Goal: Communication & Community: Participate in discussion

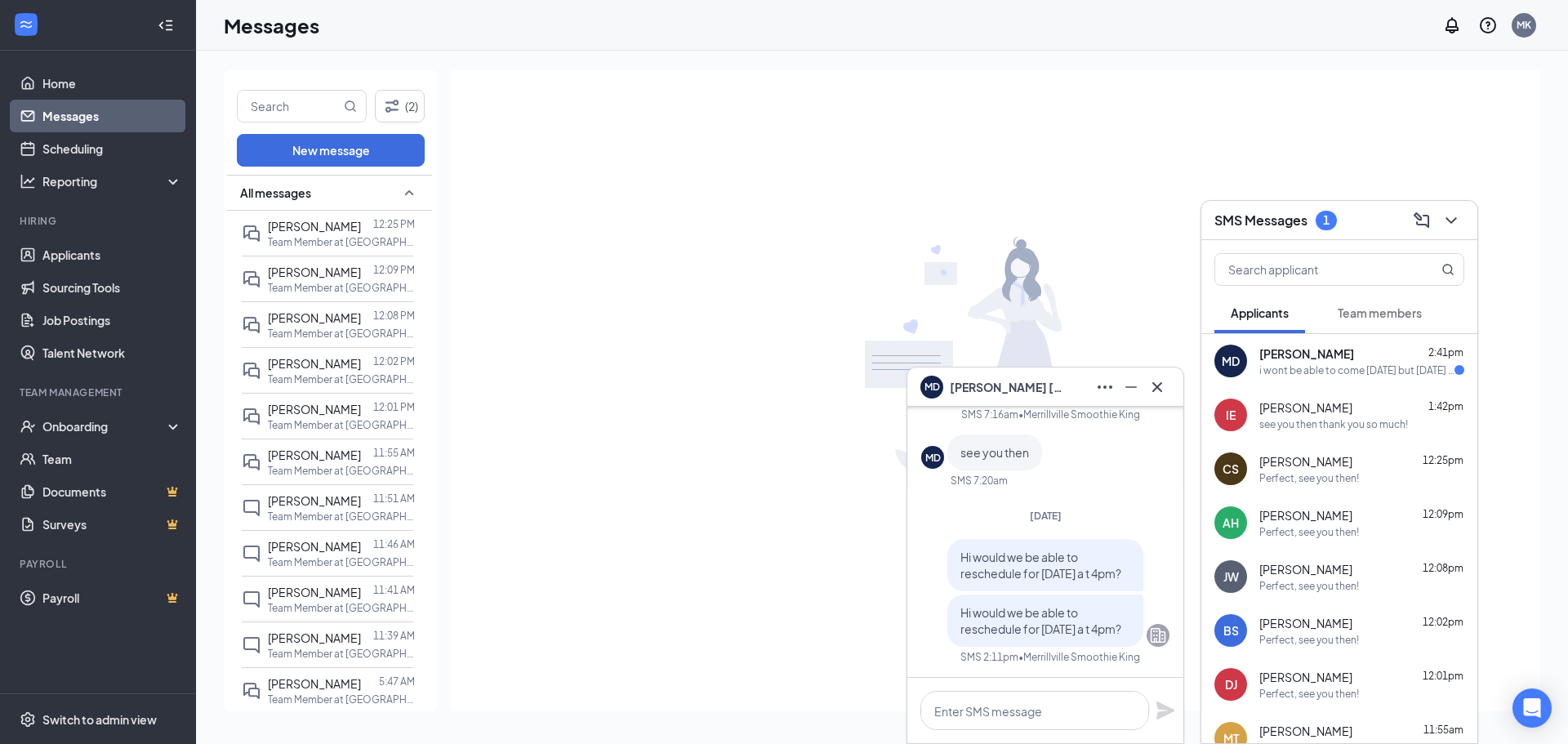
click at [1281, 344] on div "MD [PERSON_NAME] 2:41pm i wont be able to come [DATE] but [DATE] works the best…" at bounding box center [1339, 361] width 276 height 54
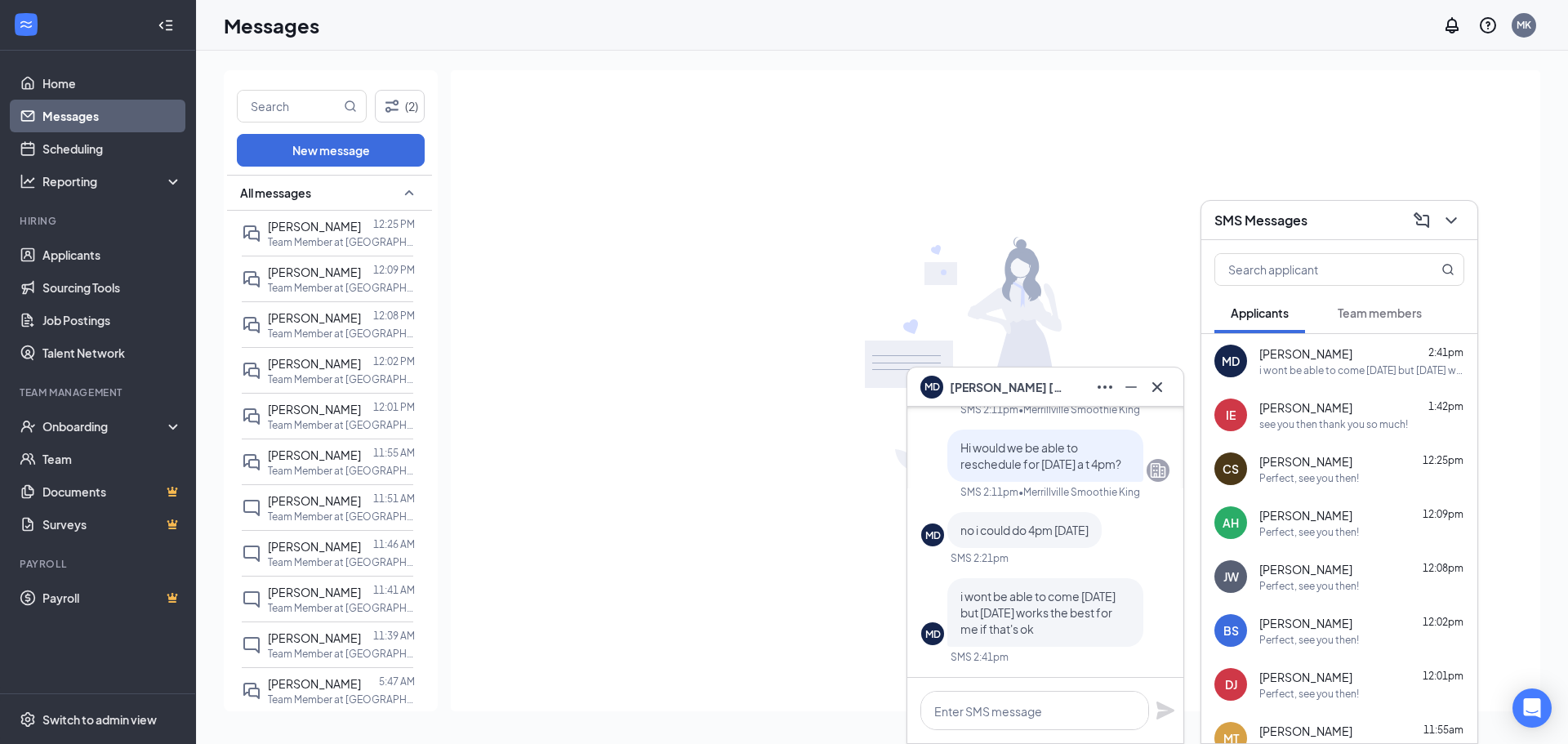
click at [1378, 379] on div "MD [PERSON_NAME] 2:41pm i wont be able to come [DATE] but [DATE] works the best…" at bounding box center [1339, 361] width 276 height 54
click at [1157, 400] on button at bounding box center [1156, 387] width 26 height 26
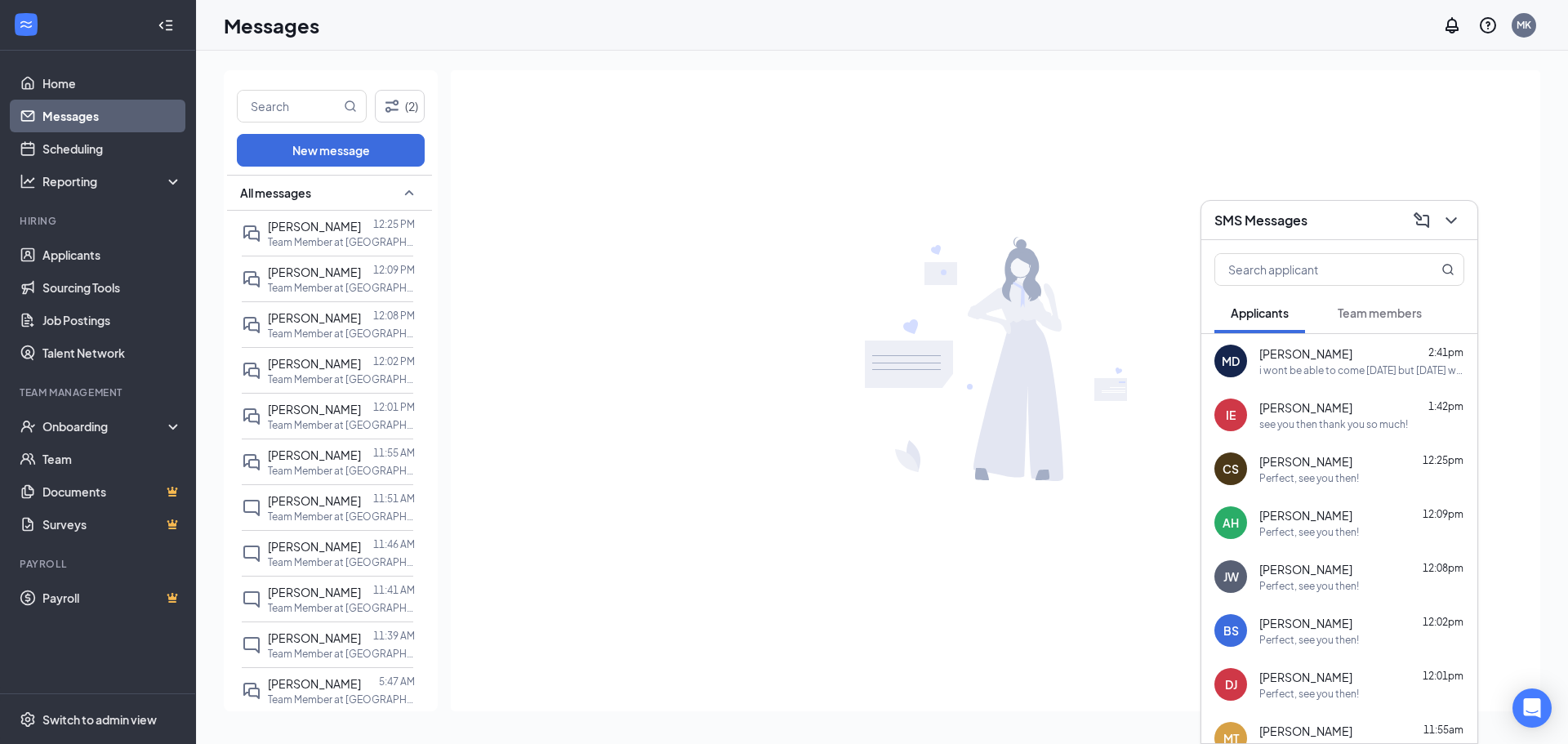
click at [1266, 348] on span "[PERSON_NAME]" at bounding box center [1306, 353] width 93 height 16
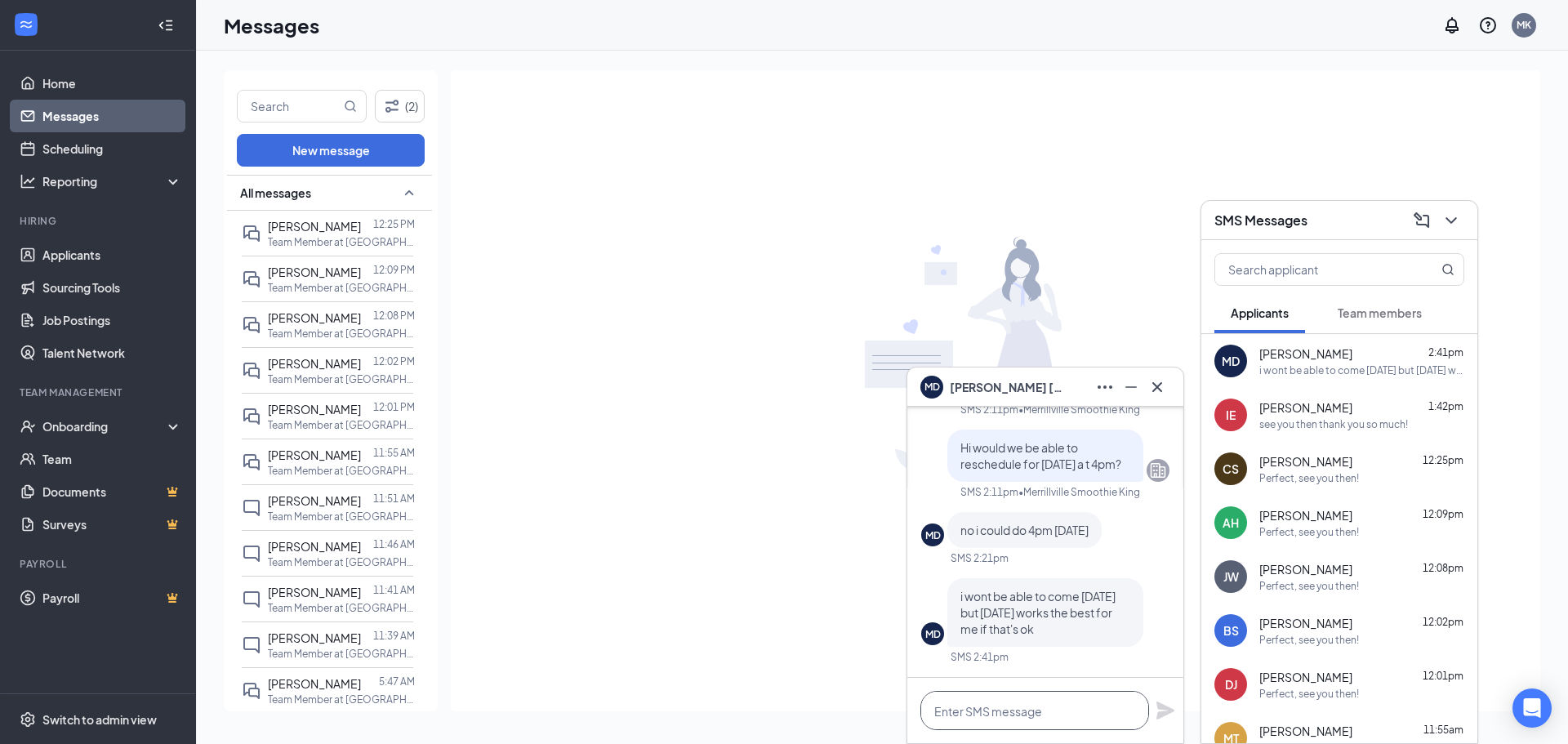
click at [969, 711] on textarea at bounding box center [1034, 711] width 229 height 39
type textarea "We can do 4:30 !"
click at [1154, 709] on div "We can do 4:30 !" at bounding box center [1045, 710] width 276 height 65
click at [1161, 711] on icon "Plane" at bounding box center [1165, 711] width 20 height 20
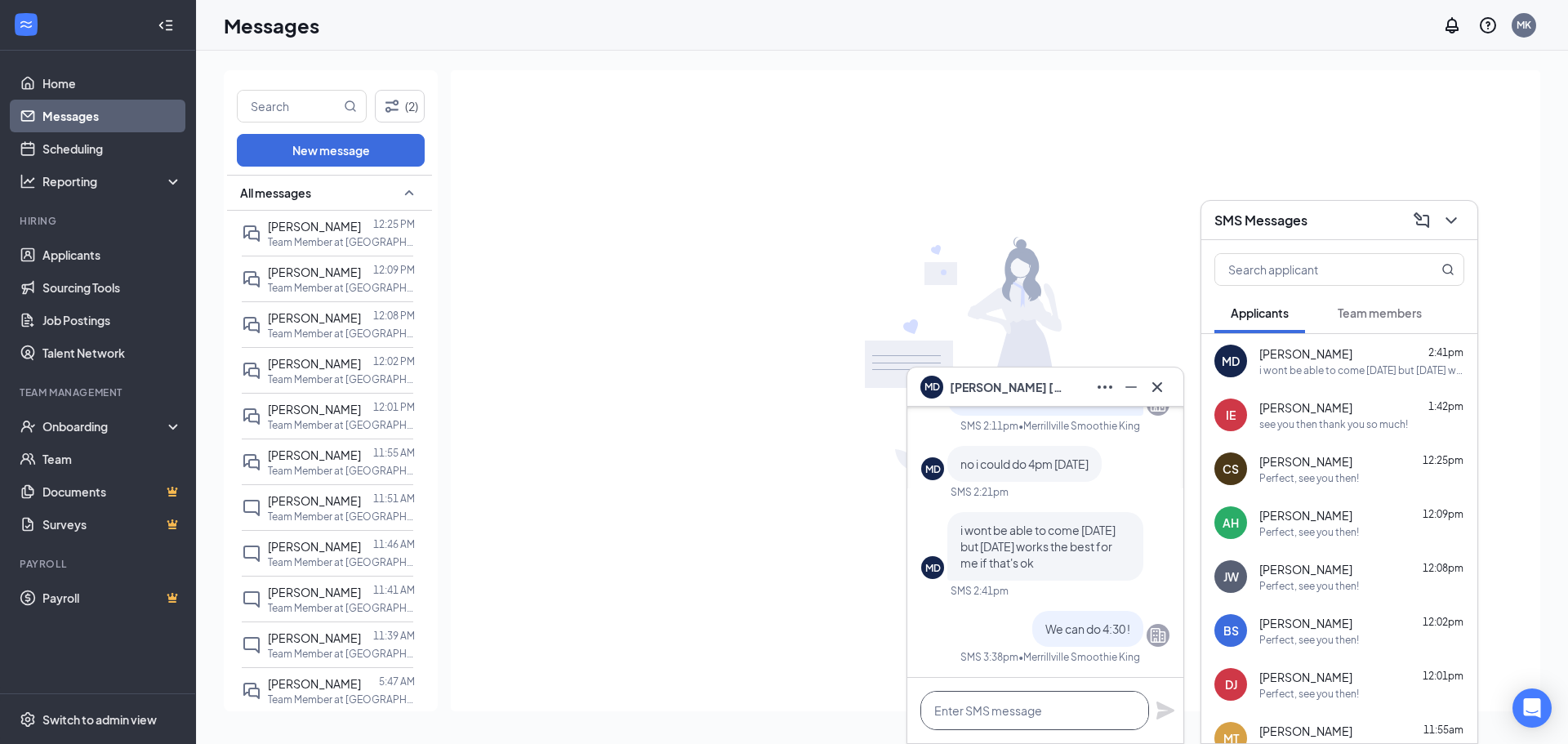
click at [1094, 711] on textarea at bounding box center [1034, 711] width 229 height 39
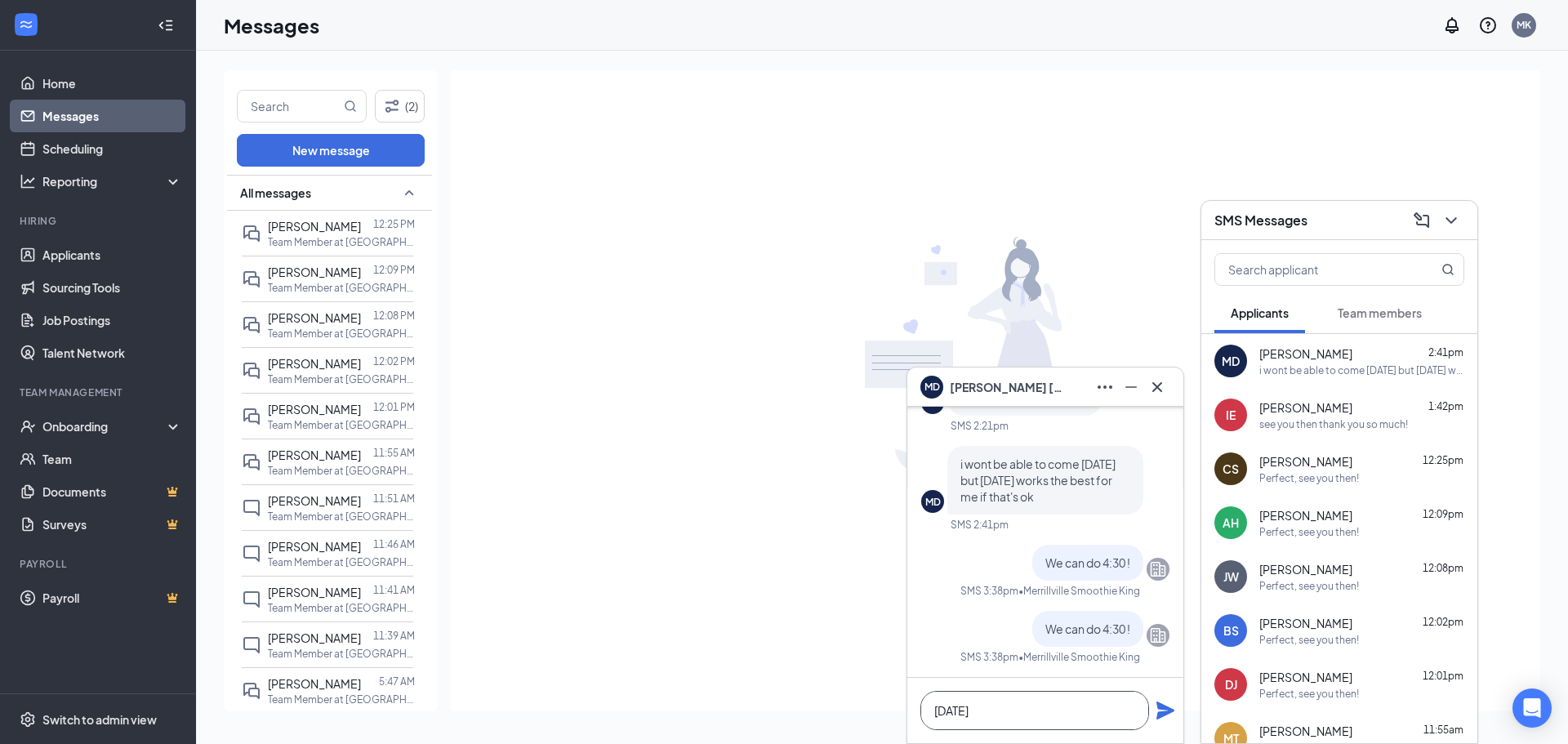
type textarea "[DATE]"
click at [1167, 711] on icon "Plane" at bounding box center [1165, 711] width 20 height 20
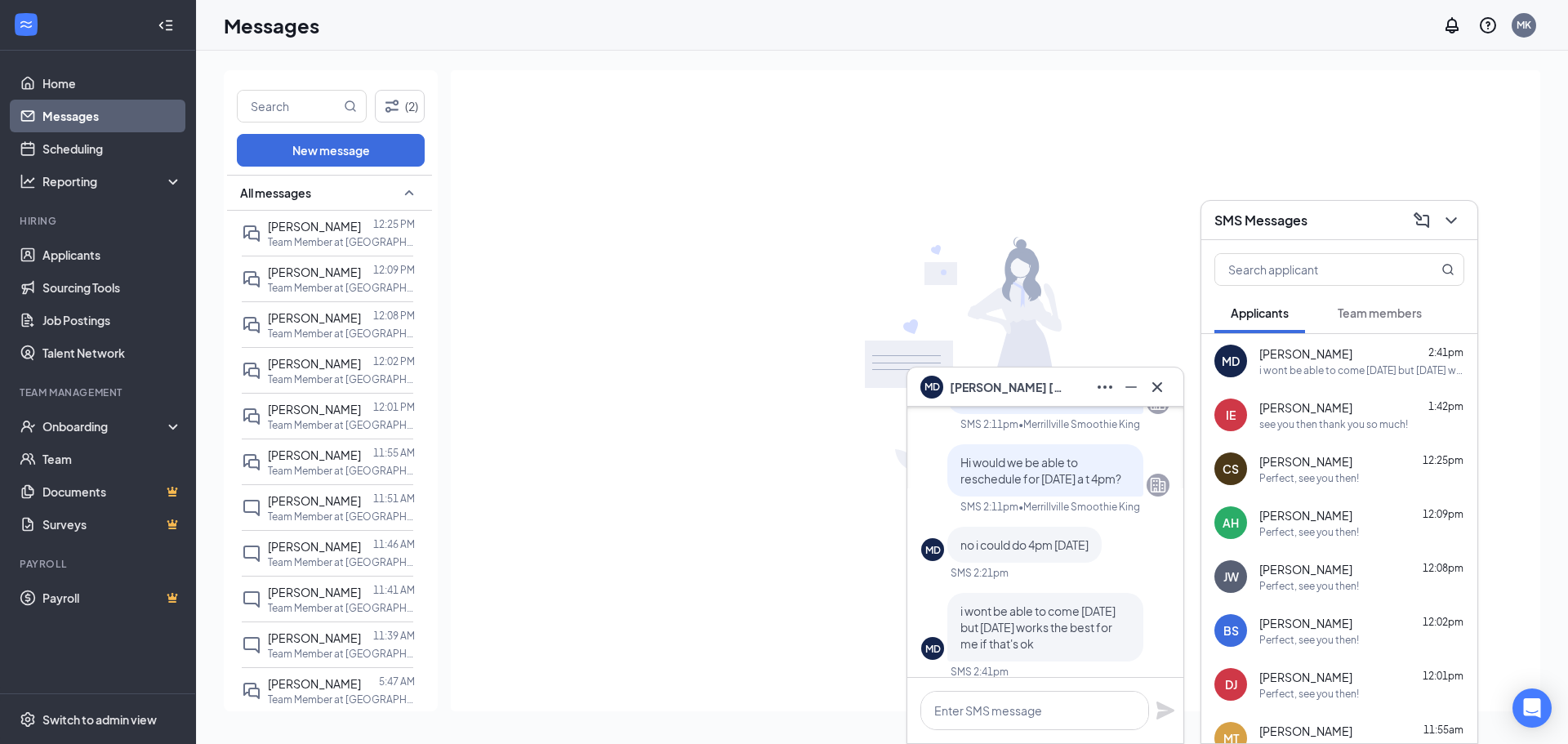
scroll to position [-245, 0]
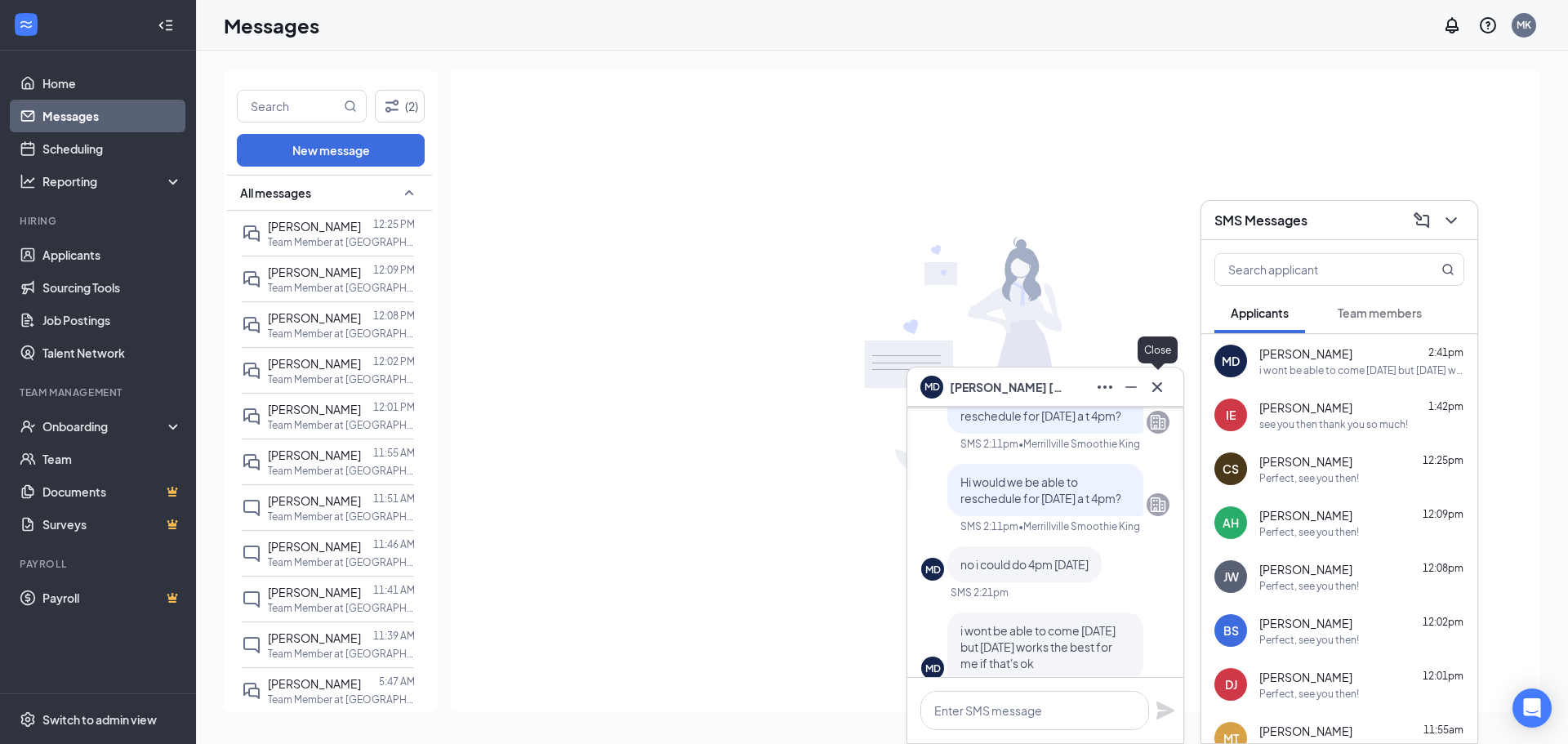
click at [1162, 390] on icon "Cross" at bounding box center [1157, 387] width 20 height 20
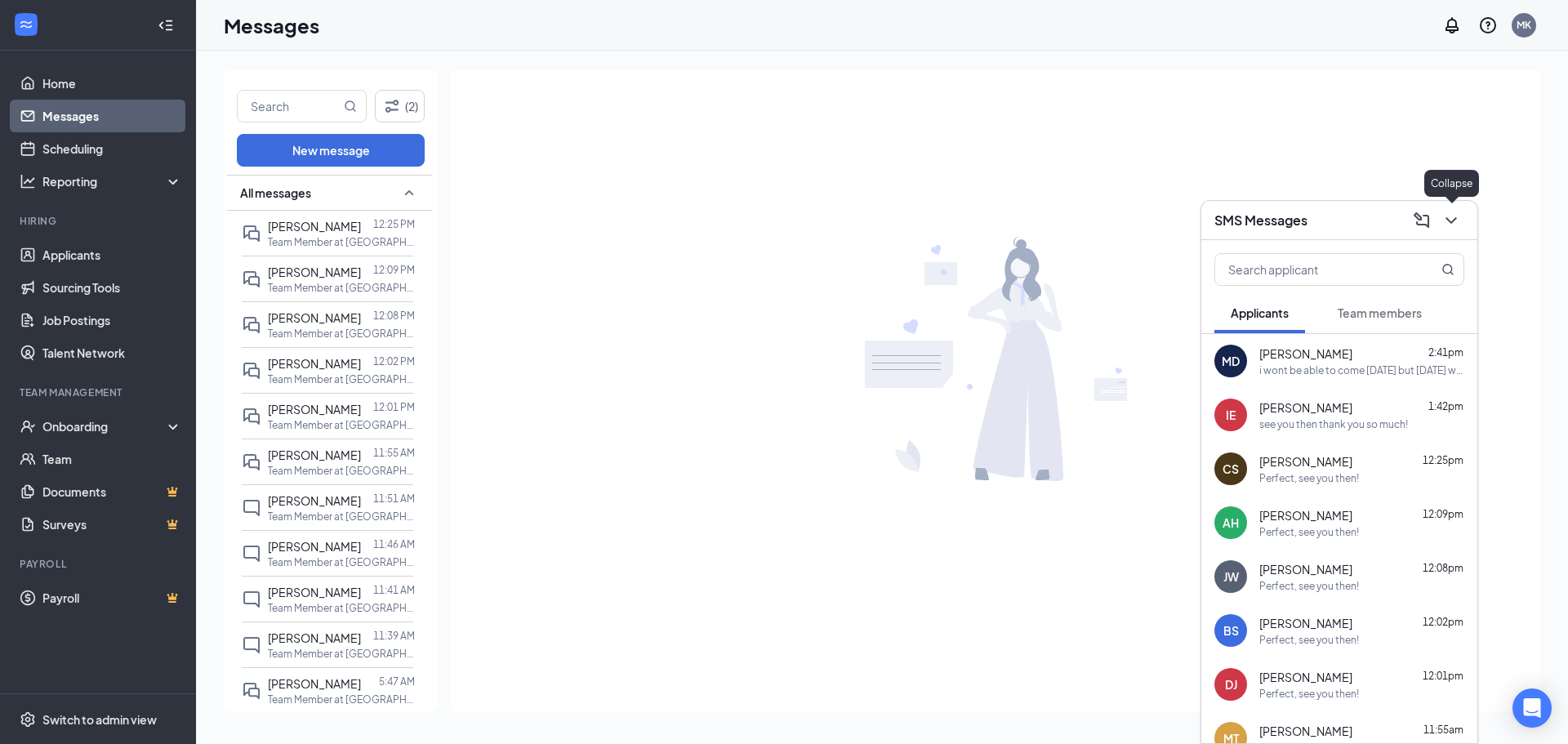
click at [1445, 224] on icon "ChevronDown" at bounding box center [1451, 221] width 20 height 20
